Goal: Task Accomplishment & Management: Manage account settings

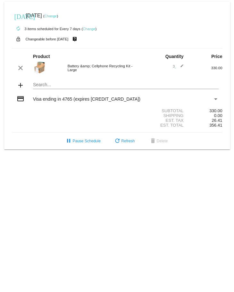
click at [90, 30] on link "Change" at bounding box center [89, 29] width 12 height 4
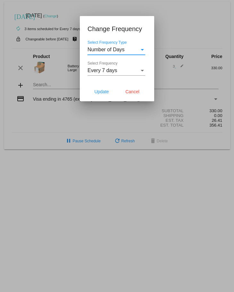
click at [141, 71] on div "Select Frequency" at bounding box center [142, 71] width 3 height 2
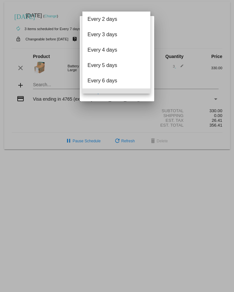
scroll to position [26, 0]
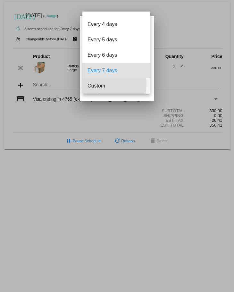
click at [93, 84] on span "Custom" at bounding box center [116, 85] width 58 height 15
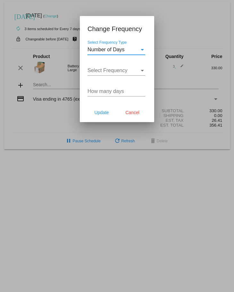
click at [141, 48] on div "Select Frequency Type" at bounding box center [142, 50] width 6 height 6
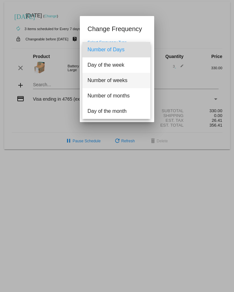
click at [118, 78] on span "Number of weeks" at bounding box center [116, 80] width 58 height 15
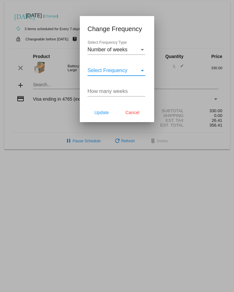
click at [130, 70] on div "Select Frequency" at bounding box center [113, 71] width 52 height 6
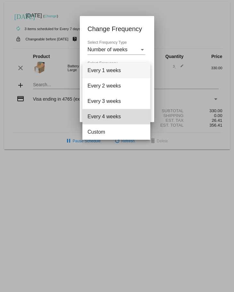
click at [110, 115] on span "Every 4 weeks" at bounding box center [116, 116] width 58 height 15
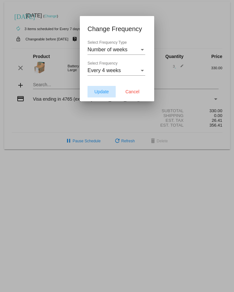
click at [101, 90] on span "Update" at bounding box center [101, 91] width 14 height 5
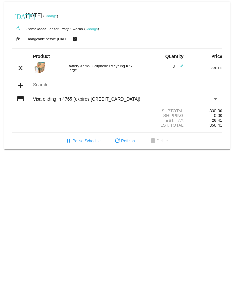
click at [57, 16] on link "Change" at bounding box center [50, 16] width 12 height 4
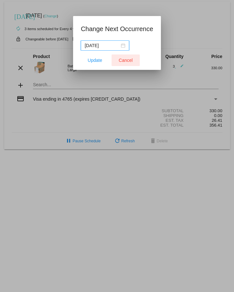
click at [125, 59] on span "Cancel" at bounding box center [126, 60] width 14 height 5
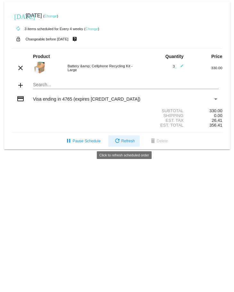
click at [131, 140] on span "refresh Refresh" at bounding box center [123, 141] width 21 height 4
